Goal: Find specific page/section: Find specific page/section

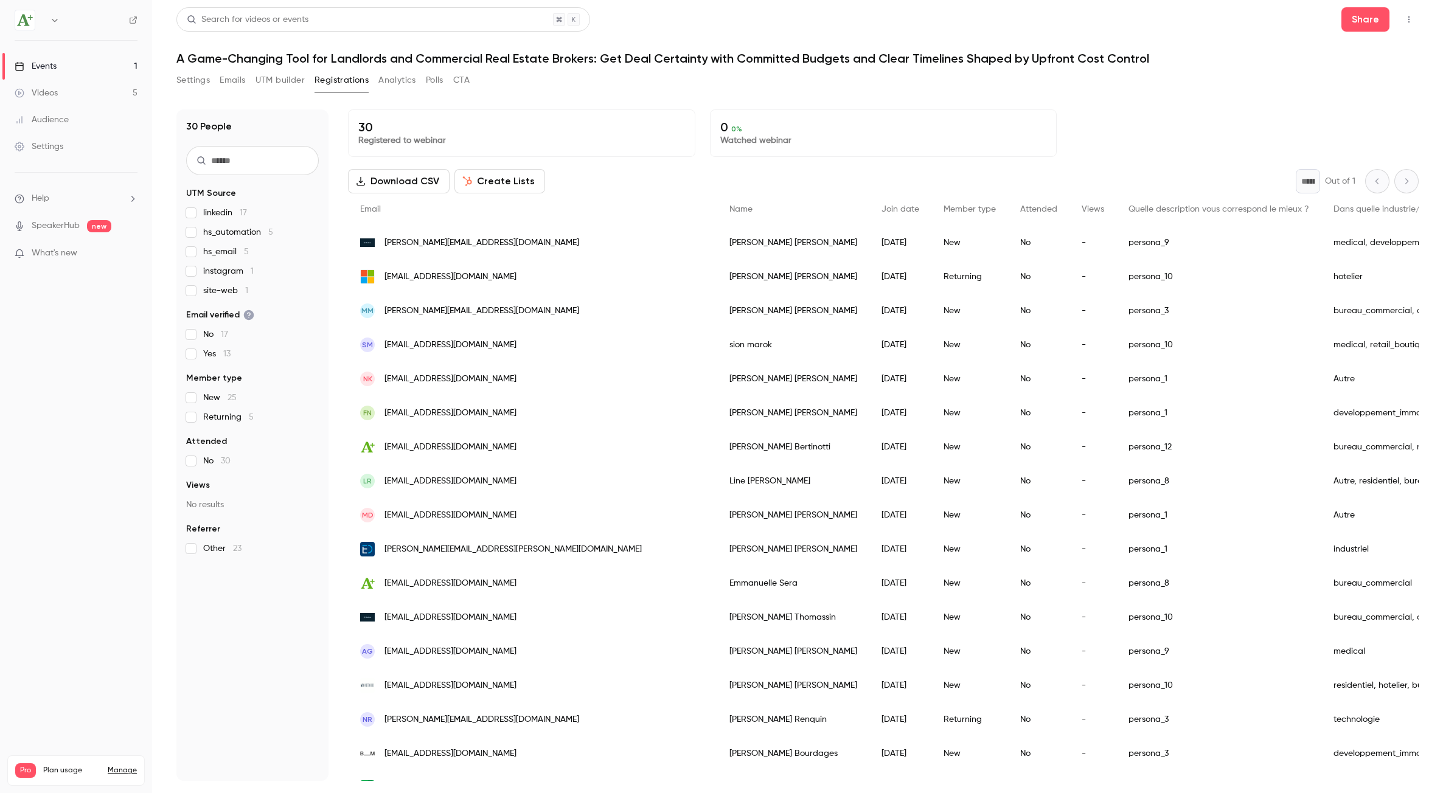
scroll to position [37, 0]
click at [291, 80] on button "UTM builder" at bounding box center [280, 80] width 49 height 19
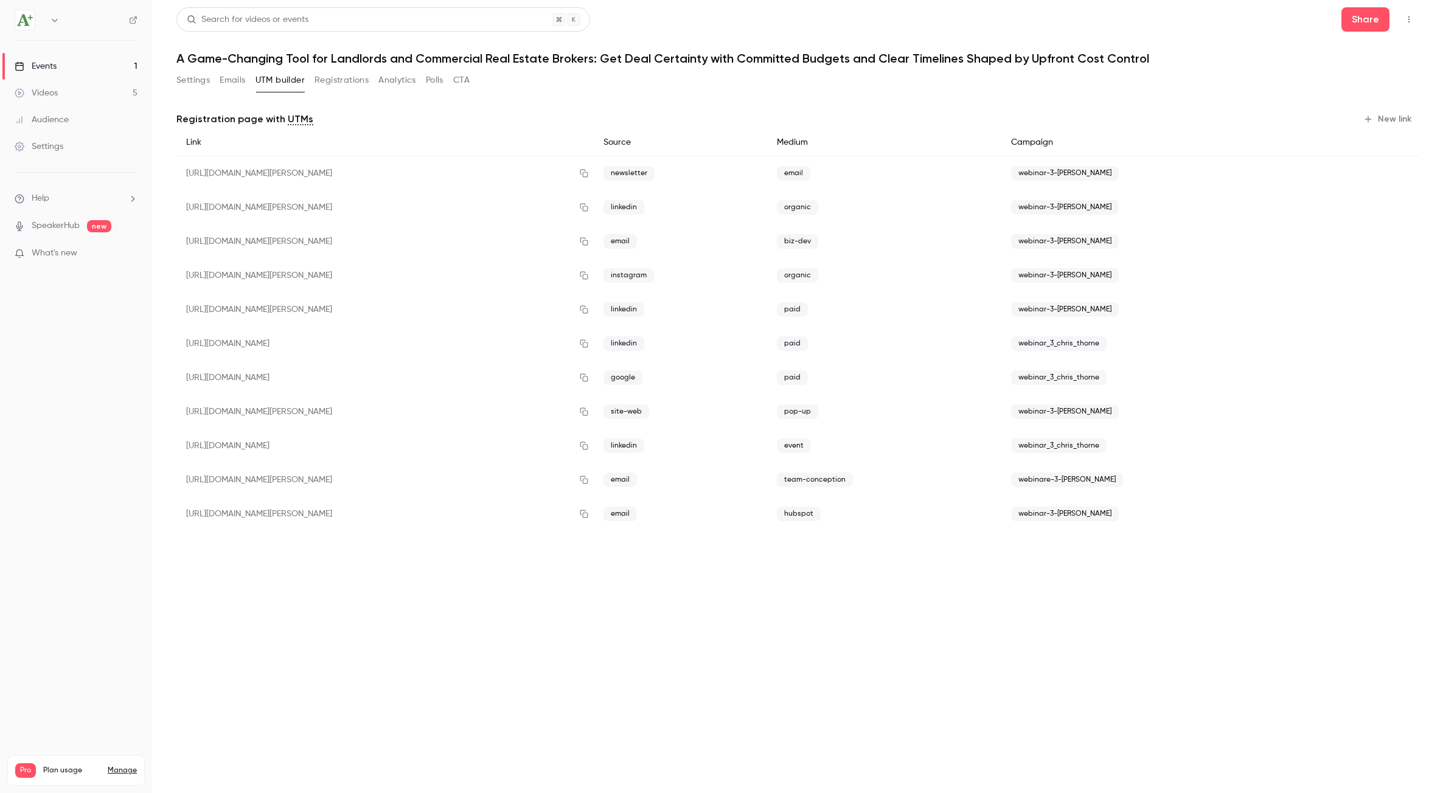
click at [339, 77] on button "Registrations" at bounding box center [342, 80] width 54 height 19
click at [352, 80] on button "Registrations" at bounding box center [342, 80] width 54 height 19
